Goal: Transaction & Acquisition: Purchase product/service

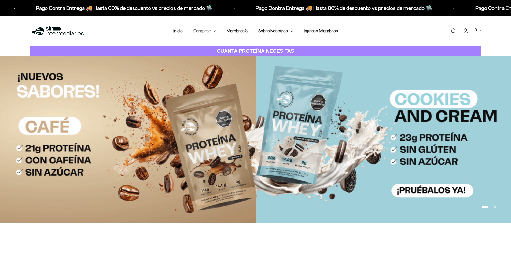
click at [204, 29] on summary "Comprar" at bounding box center [204, 30] width 23 height 7
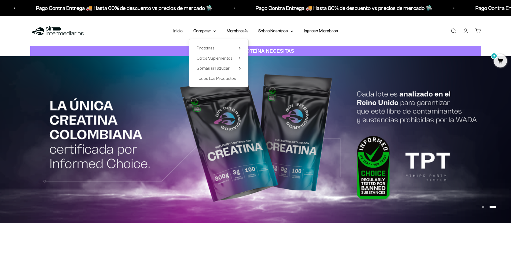
click at [179, 31] on link "Inicio" at bounding box center [177, 30] width 9 height 5
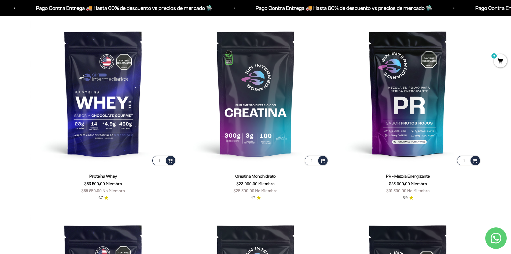
scroll to position [294, 0]
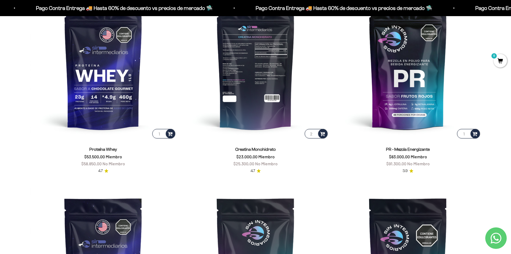
type input "2"
click at [315, 133] on input "2" at bounding box center [316, 133] width 23 height 9
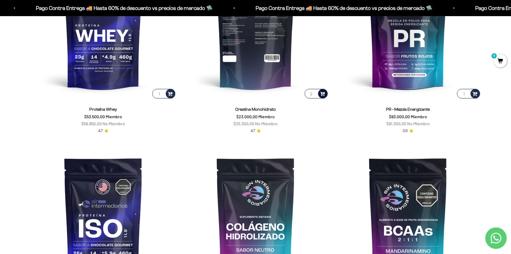
scroll to position [321, 0]
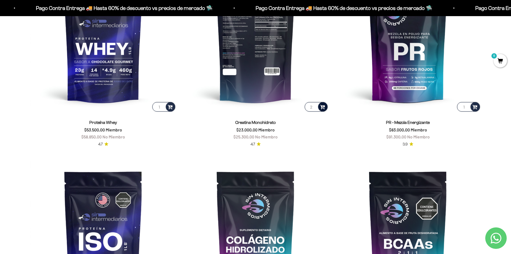
click at [324, 109] on span at bounding box center [322, 106] width 5 height 6
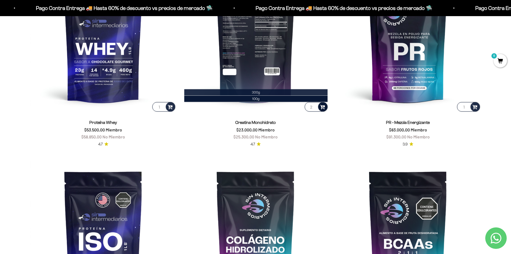
click at [277, 93] on li "300g" at bounding box center [255, 92] width 143 height 6
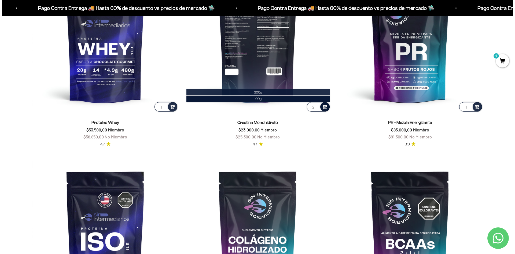
scroll to position [322, 0]
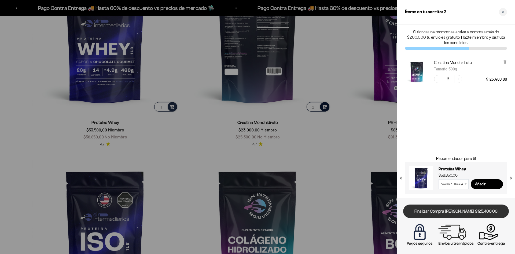
click at [446, 210] on link "Finalizar Compra Segura $125.400,00" at bounding box center [456, 211] width 106 height 14
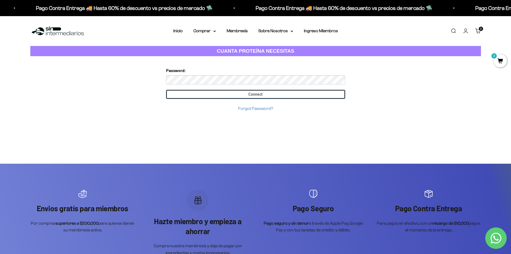
click at [268, 98] on input "Connect" at bounding box center [255, 94] width 179 height 9
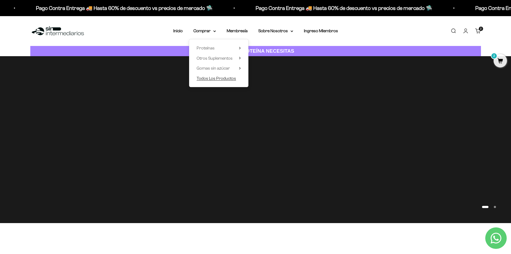
click at [220, 78] on span "Todos Los Productos" at bounding box center [216, 78] width 39 height 5
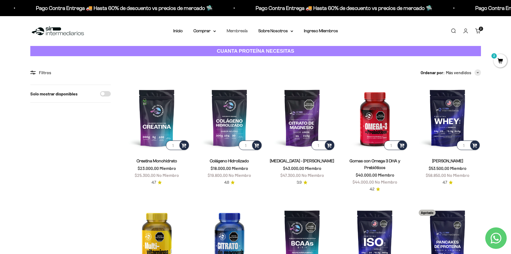
click at [235, 29] on link "Membresía" at bounding box center [237, 30] width 21 height 5
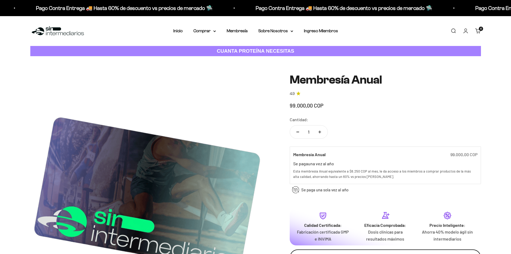
click at [374, 198] on div "Se paga una sola vez al año Te avisamos antes de renovar la membresía" at bounding box center [385, 191] width 191 height 15
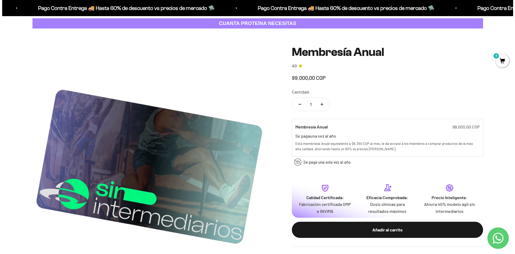
scroll to position [81, 0]
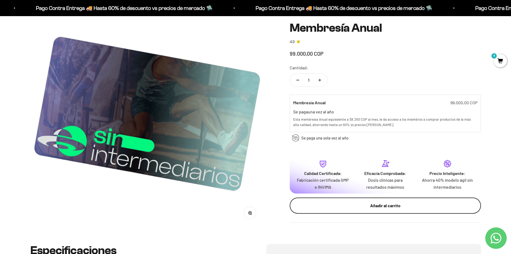
click at [381, 206] on div "Añadir al carrito" at bounding box center [386, 205] width 170 height 7
